Goal: Task Accomplishment & Management: Manage account settings

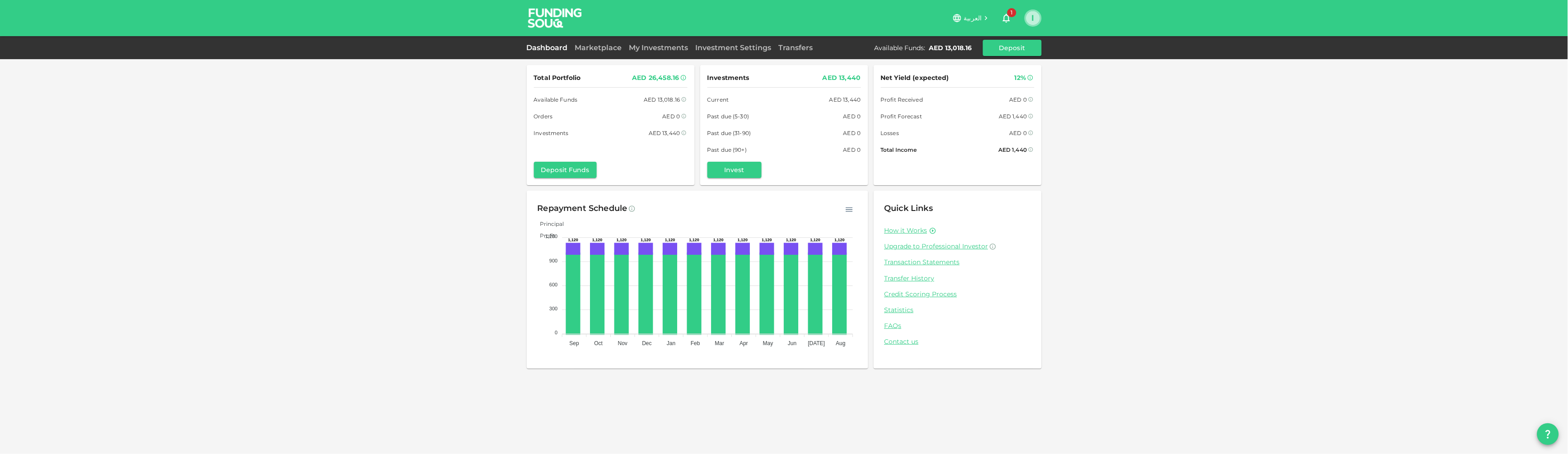
click at [1028, 16] on button "I" at bounding box center [1034, 18] width 13 height 13
click at [996, 92] on li "Sign Out" at bounding box center [997, 88] width 83 height 15
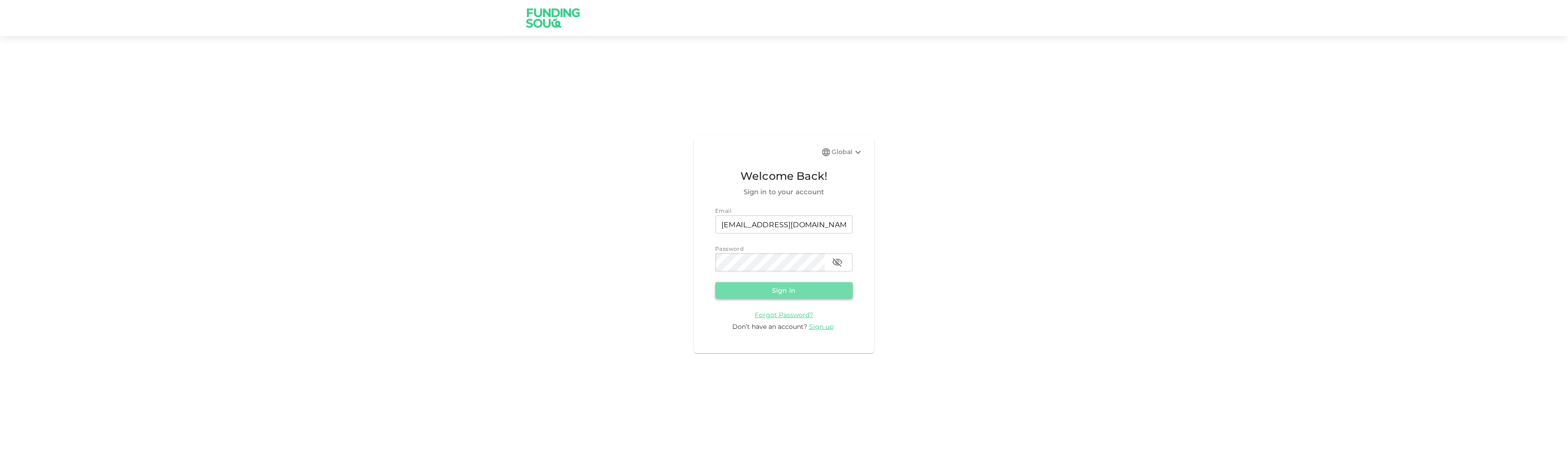
click at [783, 290] on button "Sign in" at bounding box center [784, 290] width 137 height 16
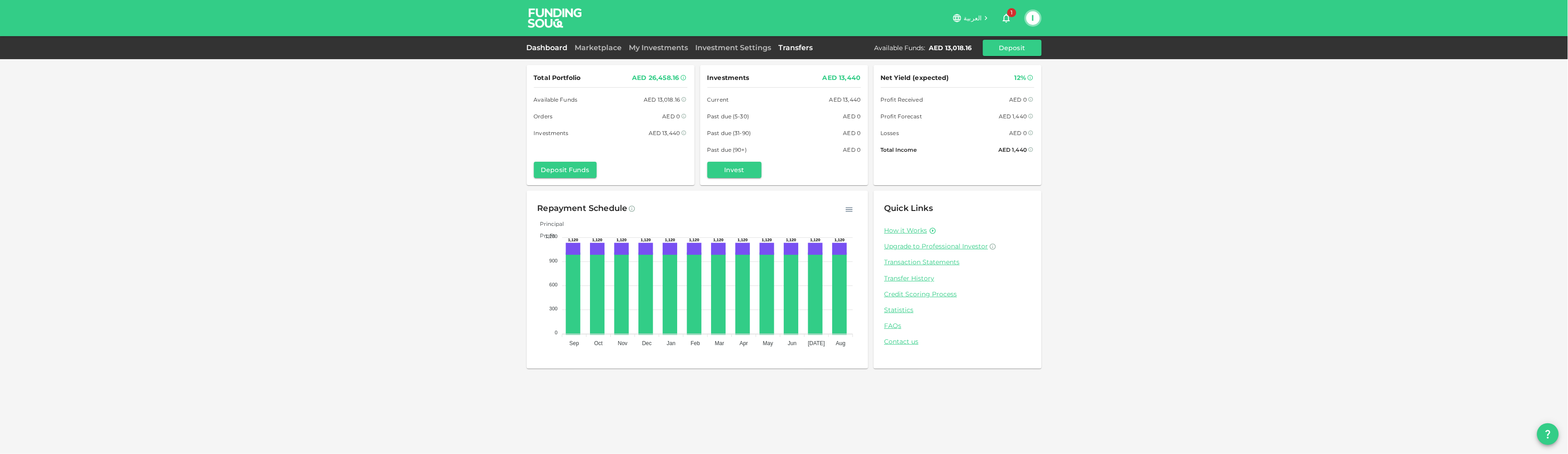
click at [781, 49] on link "Transfers" at bounding box center [796, 47] width 41 height 9
